Goal: Information Seeking & Learning: Check status

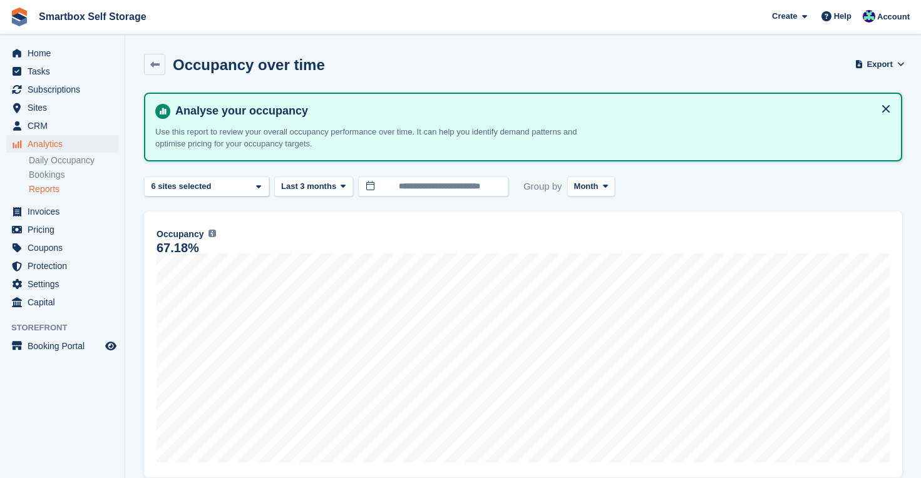
click at [38, 52] on span "Home" at bounding box center [65, 53] width 75 height 18
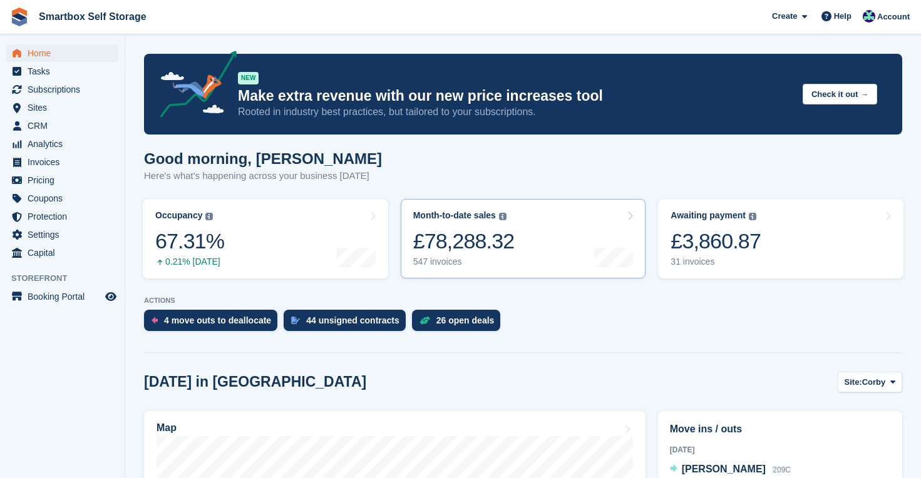
click at [560, 234] on link "Month-to-date sales The sum of all finalised invoices generated this month to d…" at bounding box center [523, 239] width 245 height 80
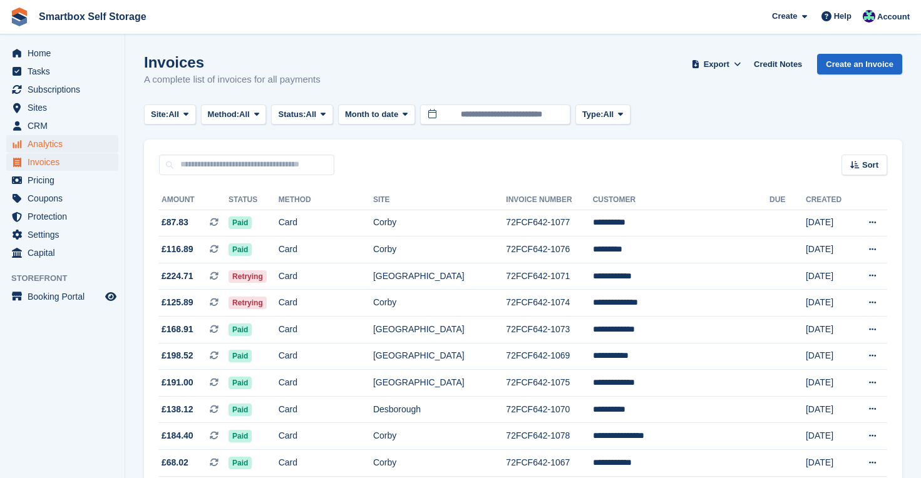
click at [57, 143] on span "Analytics" at bounding box center [65, 144] width 75 height 18
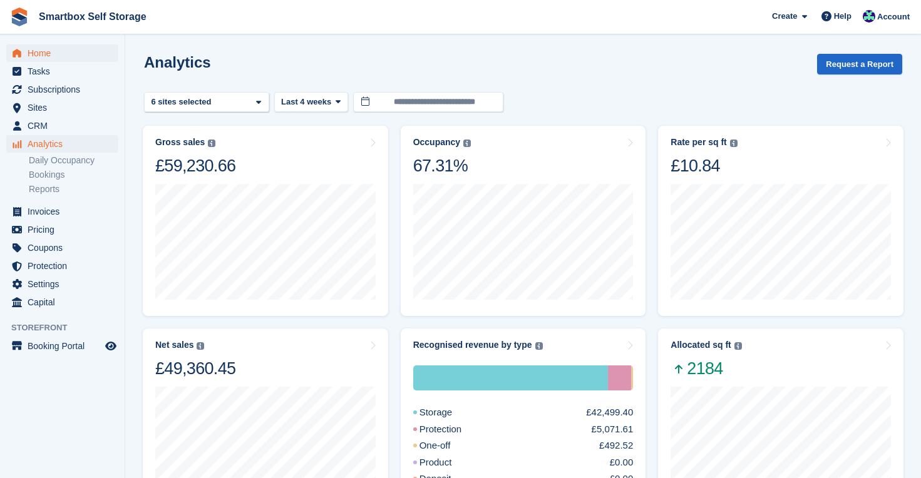
click at [37, 52] on span "Home" at bounding box center [65, 53] width 75 height 18
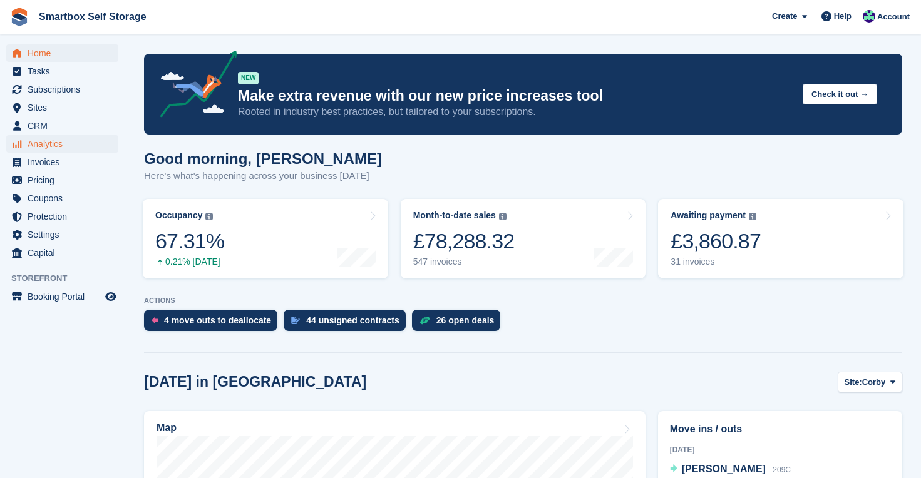
click at [46, 146] on span "Analytics" at bounding box center [65, 144] width 75 height 18
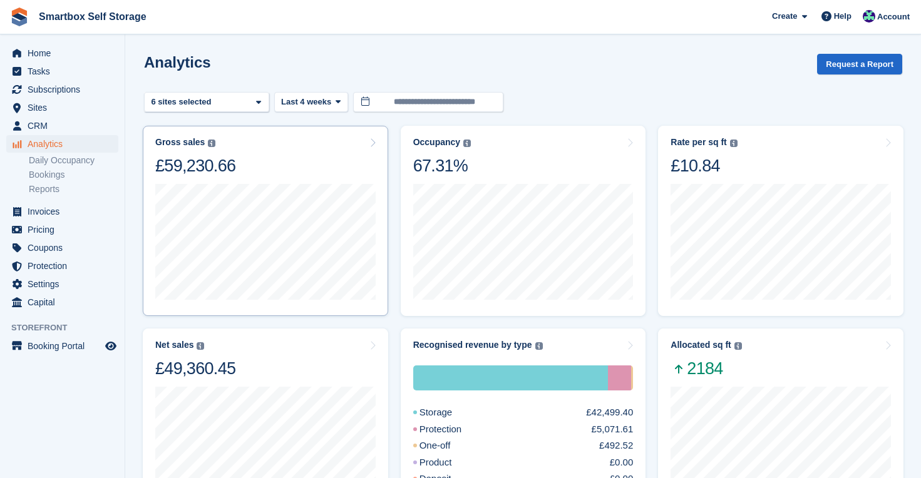
click at [314, 171] on div "Gross sales The sum of all finalised invoices, after discount and including tax…" at bounding box center [265, 156] width 220 height 39
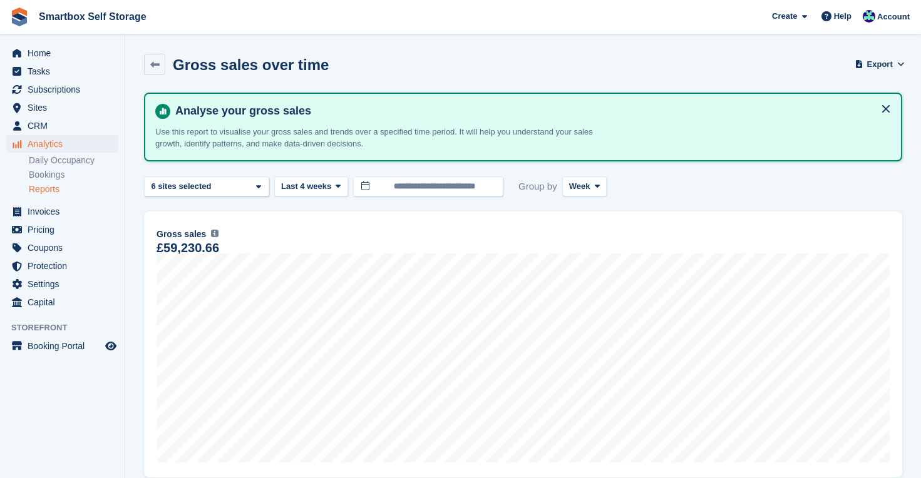
click at [596, 182] on span at bounding box center [597, 187] width 10 height 10
click at [605, 257] on link "Month" at bounding box center [622, 261] width 109 height 23
click at [328, 187] on span "Last 4 weeks" at bounding box center [306, 186] width 50 height 13
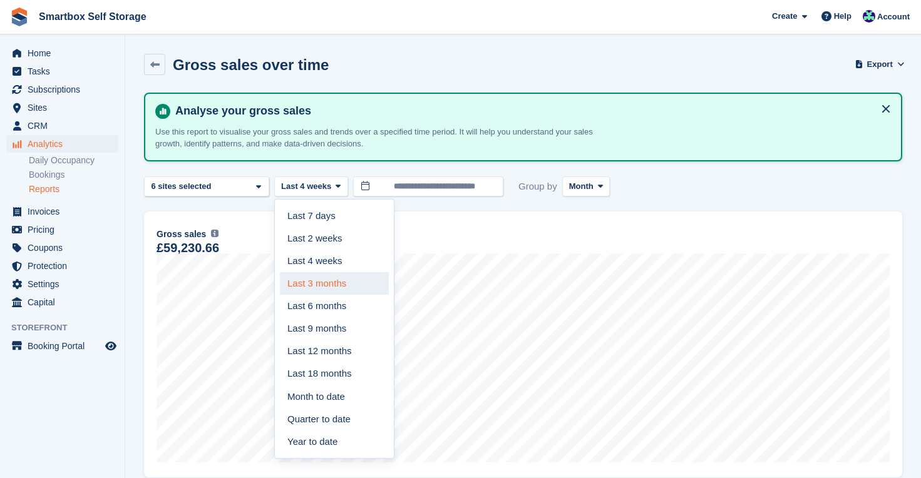
click at [329, 273] on link "Last 3 months" at bounding box center [334, 283] width 109 height 23
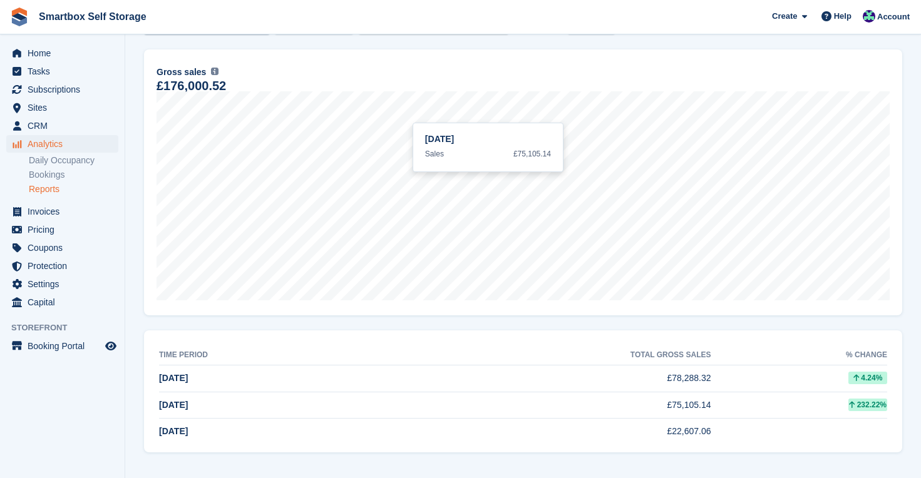
scroll to position [162, 0]
click at [44, 53] on span "Home" at bounding box center [65, 53] width 75 height 18
